Goal: Check status: Check status

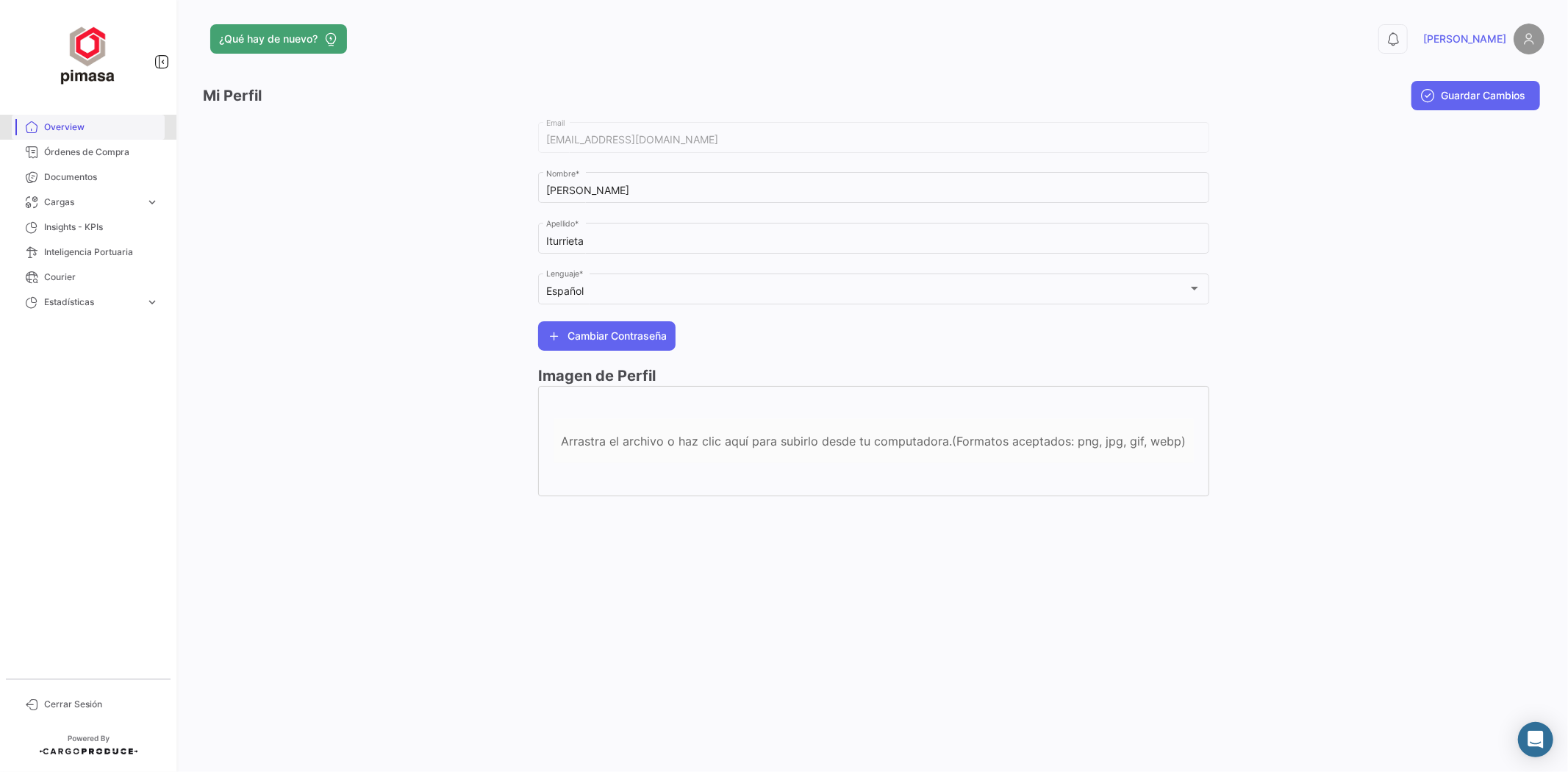
click at [113, 133] on span "Overview" at bounding box center [101, 127] width 115 height 13
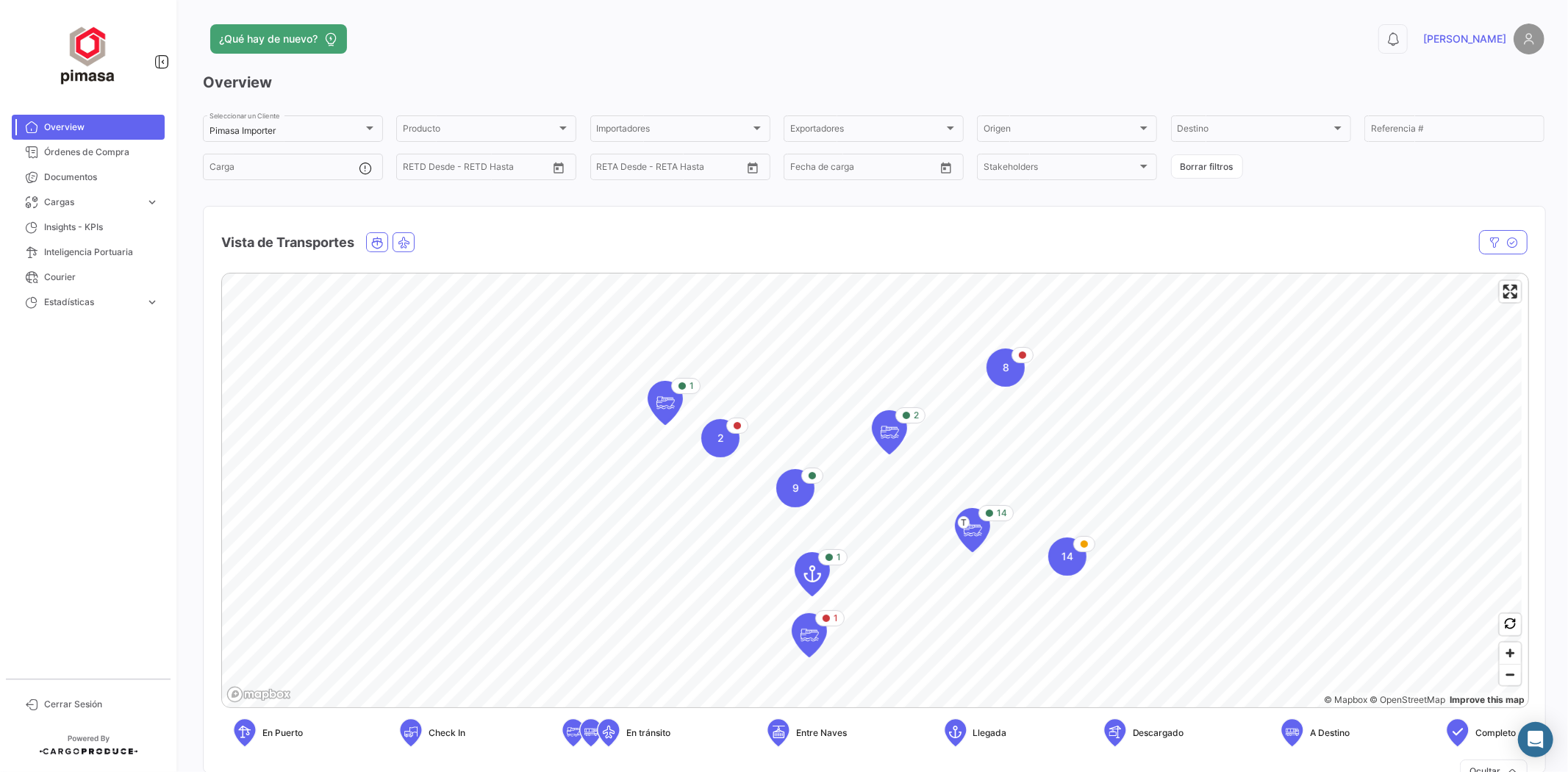
scroll to position [163, 0]
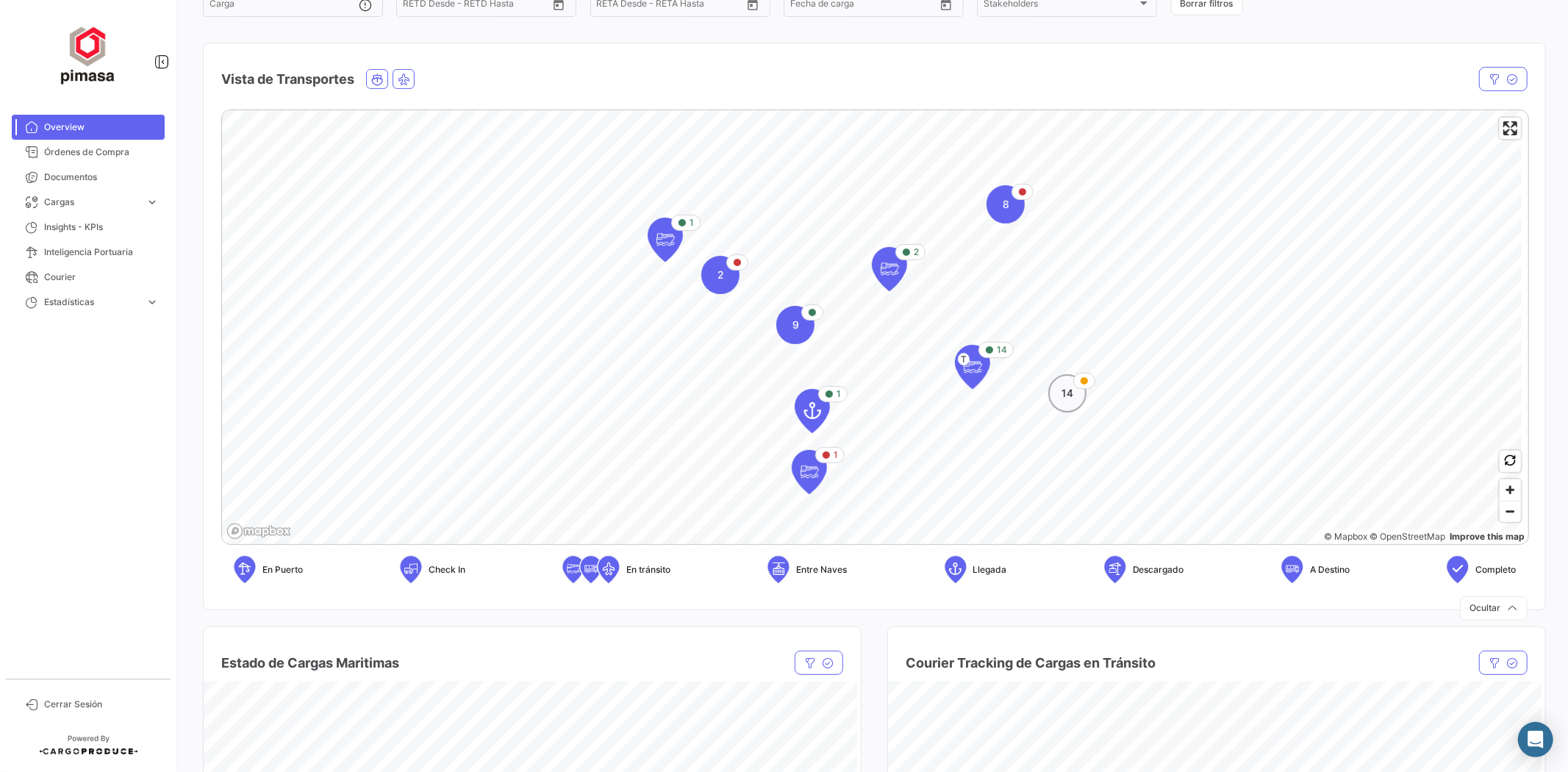
click at [1071, 400] on span "14" at bounding box center [1067, 393] width 12 height 15
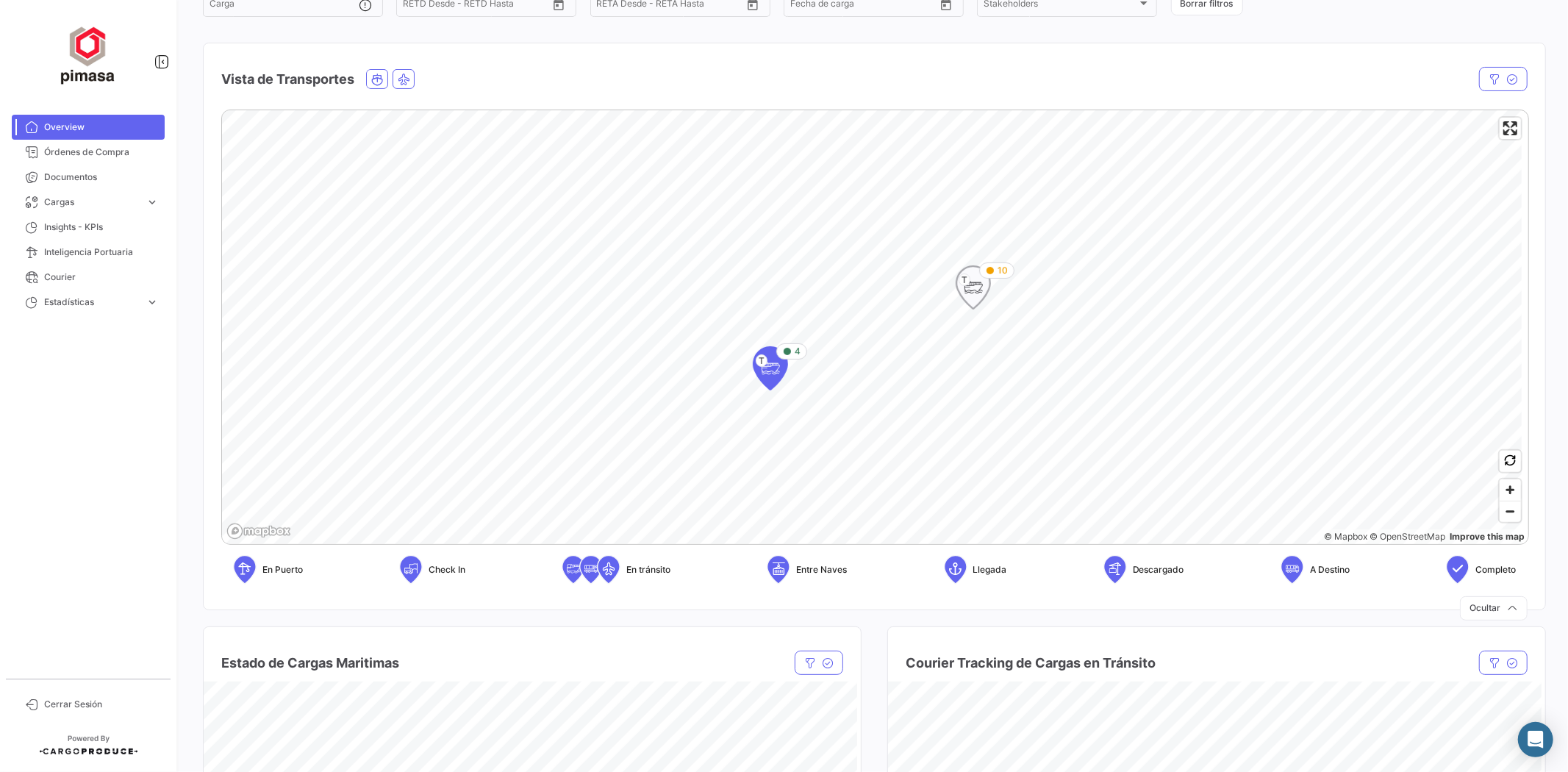
click at [975, 308] on icon "Map marker" at bounding box center [973, 287] width 35 height 44
click at [924, 353] on icon "Map marker" at bounding box center [916, 339] width 21 height 31
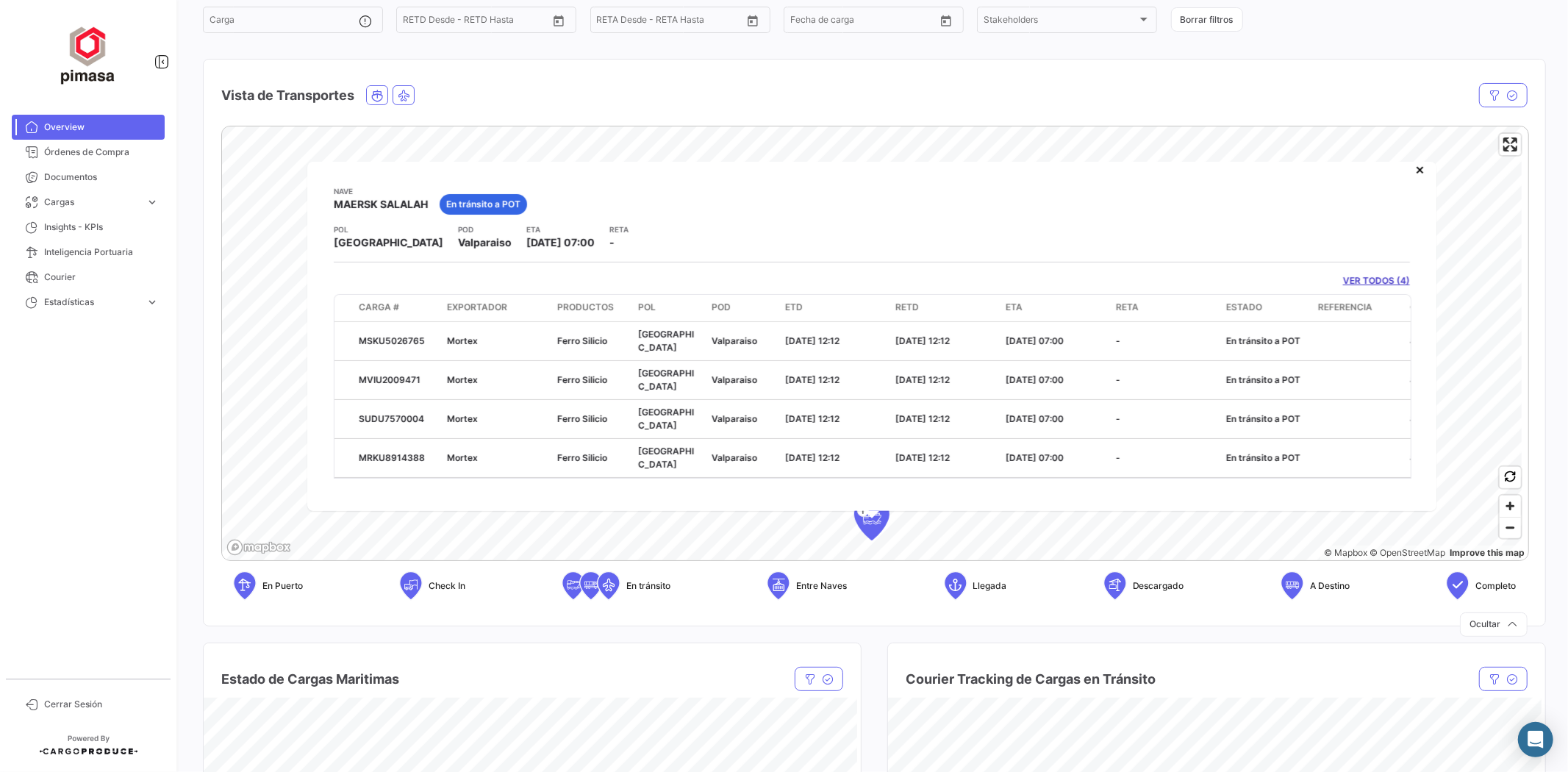
scroll to position [21, 0]
drag, startPoint x: 1193, startPoint y: 481, endPoint x: 1354, endPoint y: 465, distance: 161.8
click at [1354, 465] on div "Nave MAERSK SALALAH En tránsito a POT POL [GEOGRAPHIC_DATA] POD [GEOGRAPHIC_DAT…" at bounding box center [871, 336] width 1129 height 349
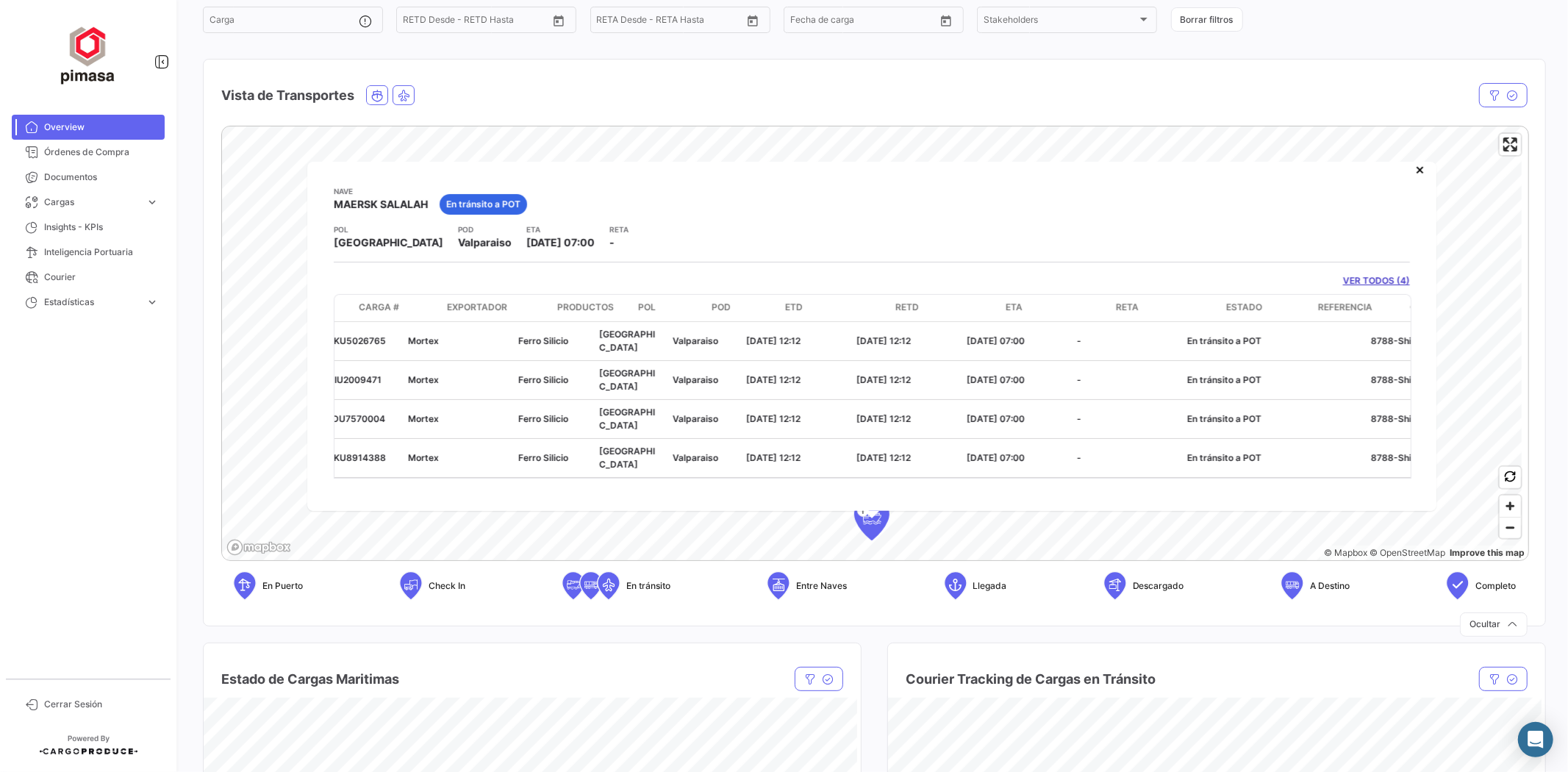
scroll to position [0, 0]
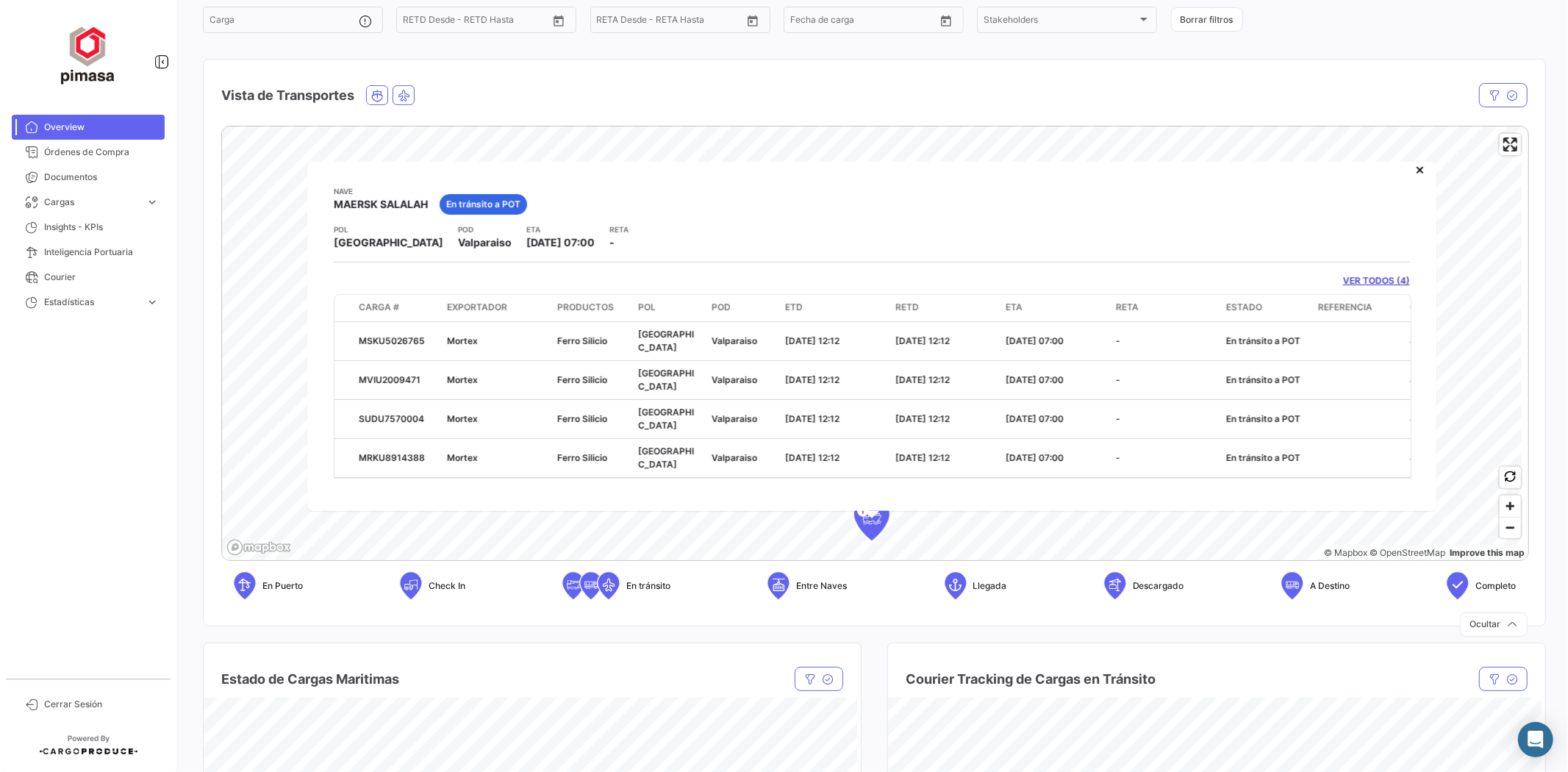
click at [1525, 299] on div "4 T 10 T © Mapbox © OpenStreetMap Improve this map Nave MAERSK SALALAH En tráns…" at bounding box center [874, 369] width 1342 height 510
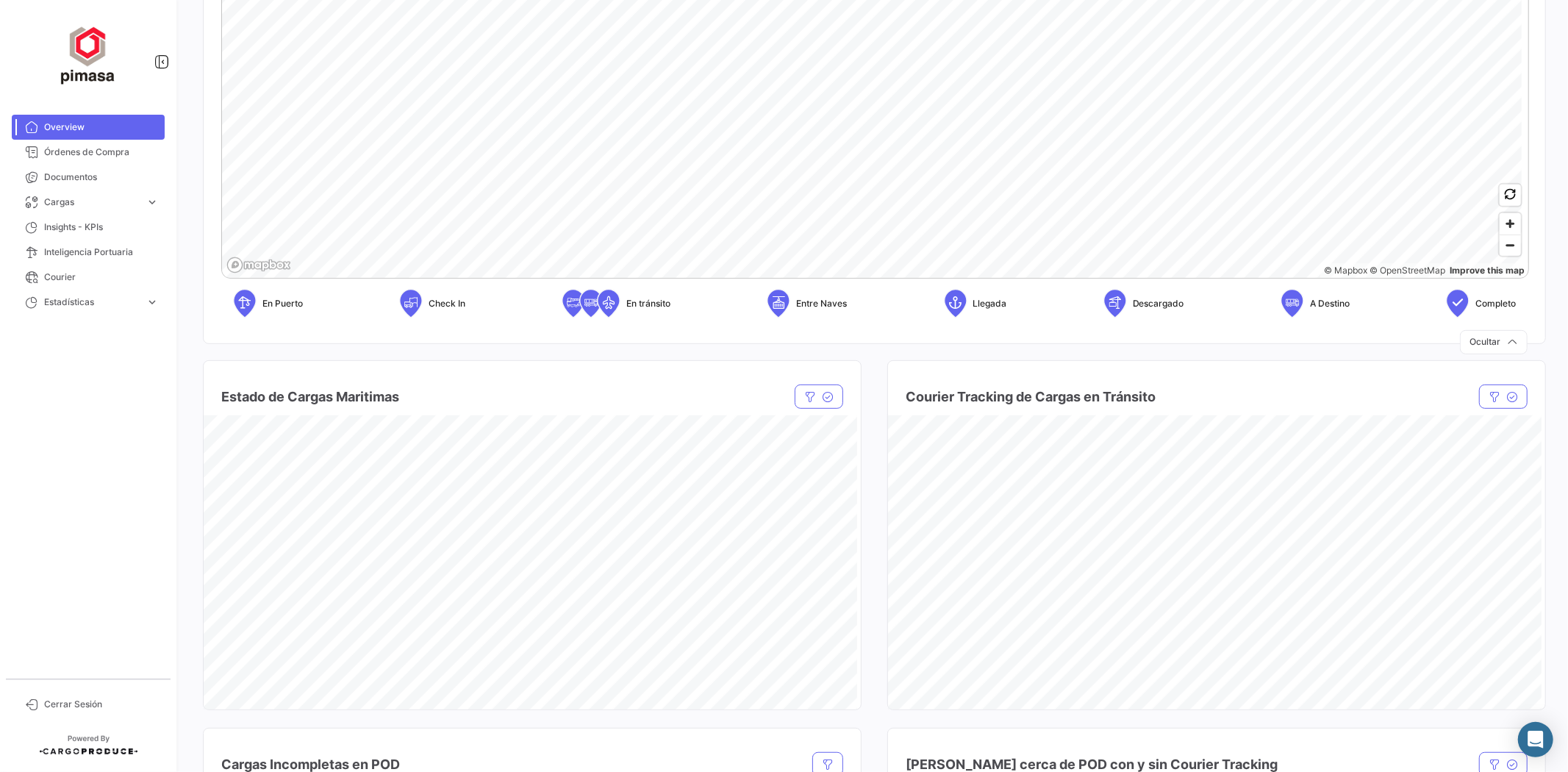
scroll to position [392, 0]
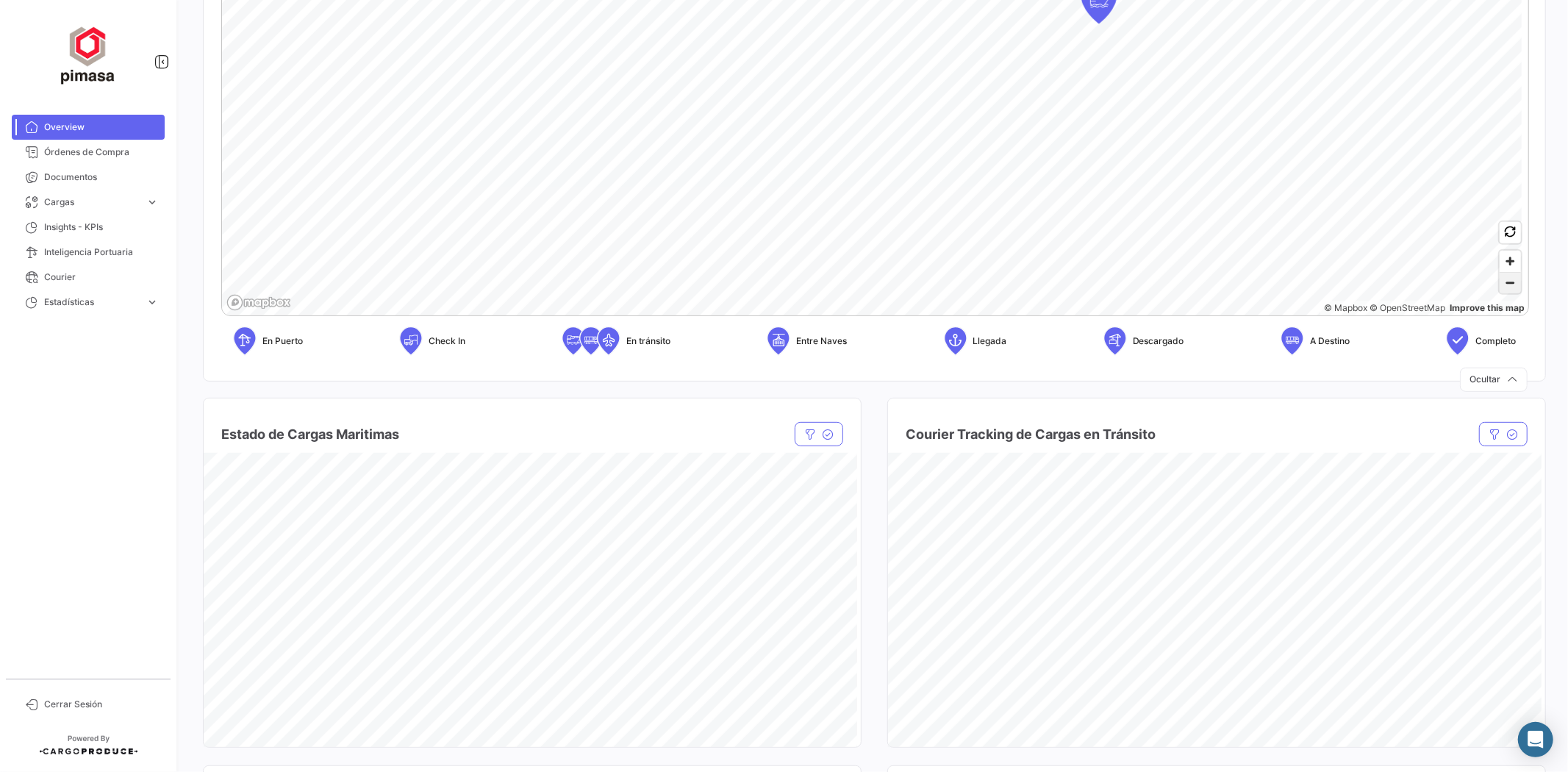
click at [1508, 287] on span "Zoom out" at bounding box center [1509, 283] width 22 height 21
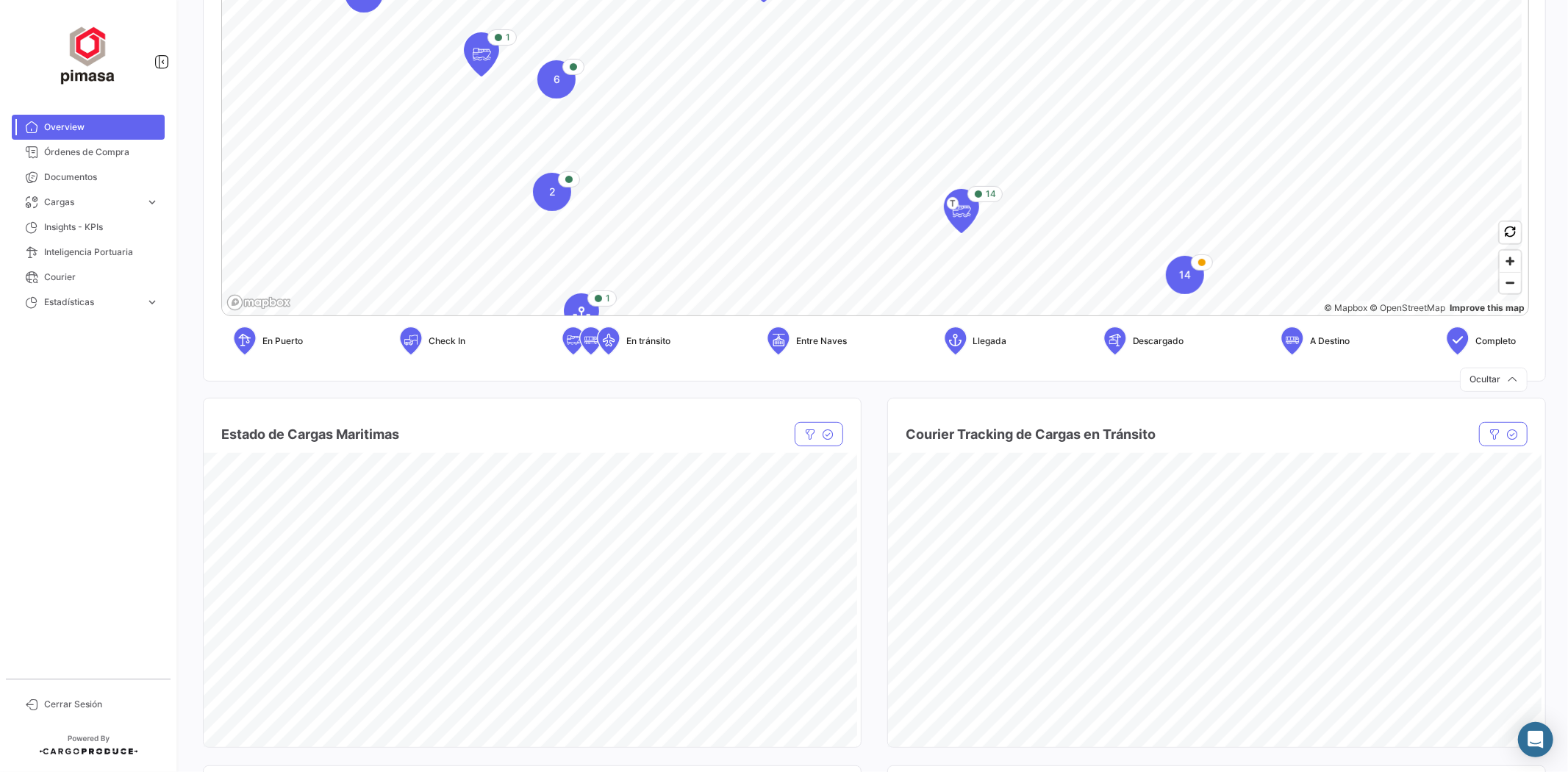
click at [1023, 343] on div "1 14 2 1 2 6 2 1 T 1 14 T © Mapbox © OpenStreetMap Improve this map En Puerto C…" at bounding box center [874, 124] width 1306 height 487
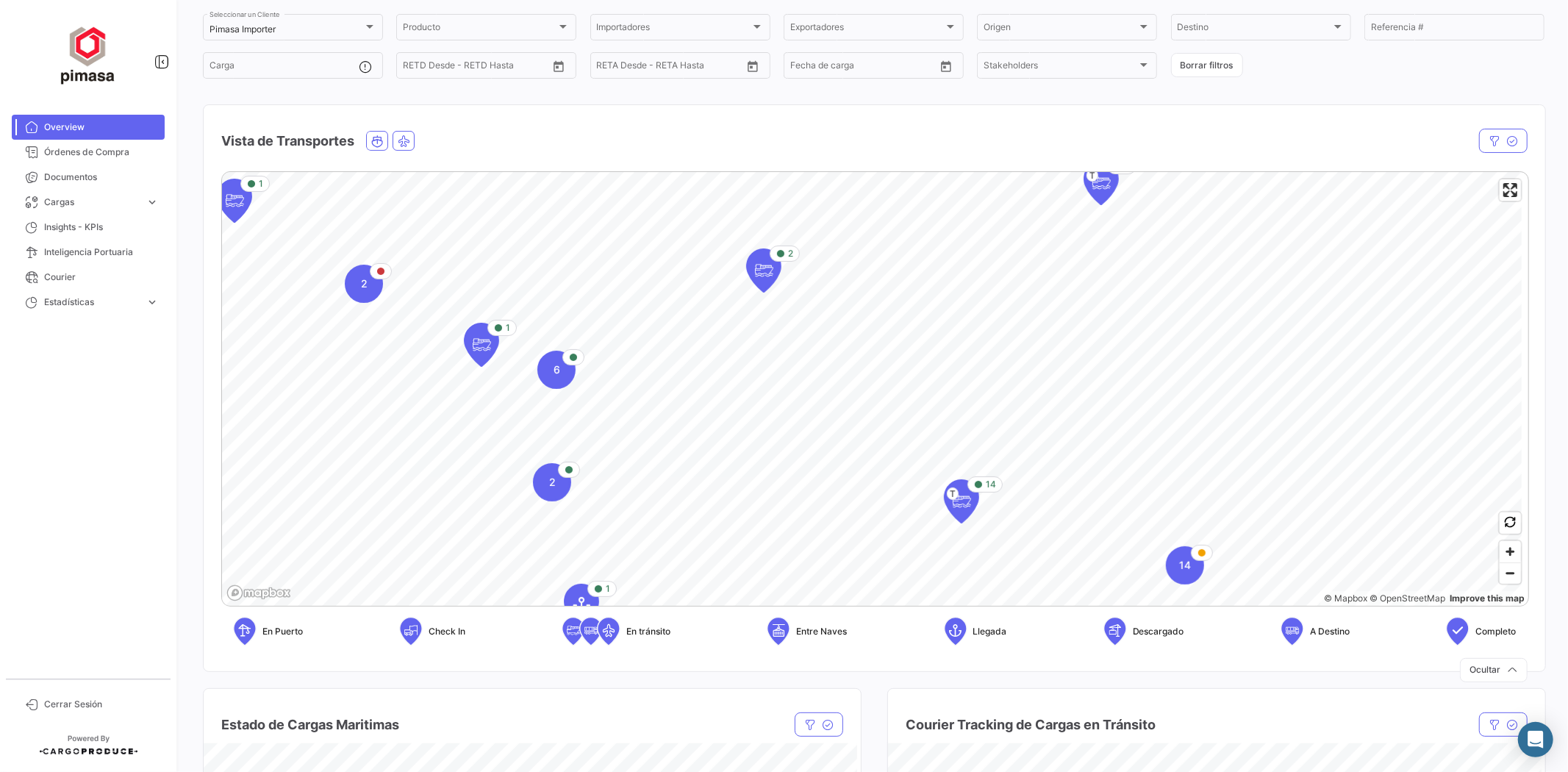
scroll to position [0, 0]
